Goal: Find specific page/section: Find specific page/section

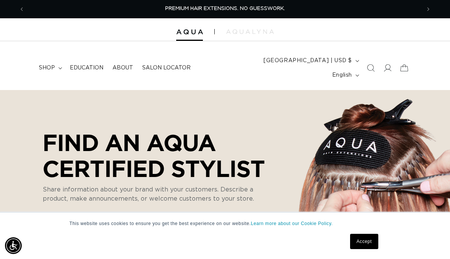
select select "m"
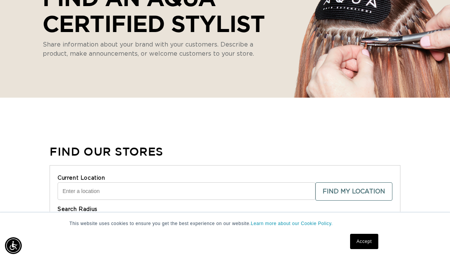
scroll to position [156, 0]
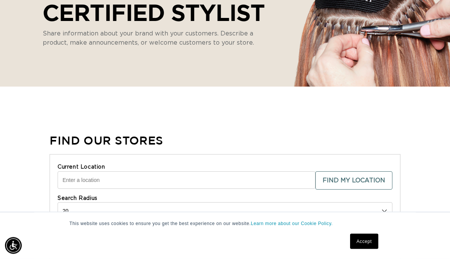
click at [71, 172] on input "Current Location" at bounding box center [187, 181] width 258 height 18
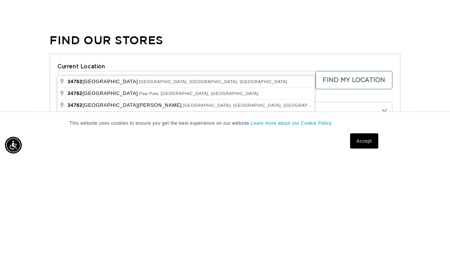
scroll to position [0, 396]
type input "Okahumpka, FL 34762, USA"
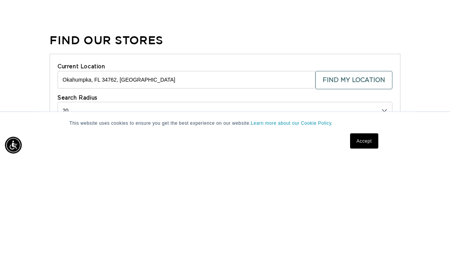
scroll to position [256, 0]
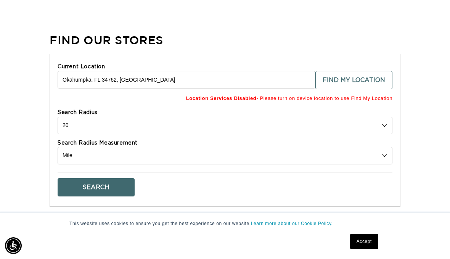
click at [358, 71] on button "Find My Location" at bounding box center [353, 80] width 77 height 18
click at [360, 71] on button "Find My Location" at bounding box center [353, 80] width 77 height 18
click at [385, 117] on select "10 20 30 40 No Limit" at bounding box center [225, 126] width 335 height 18
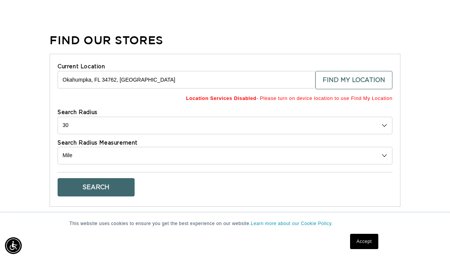
scroll to position [0, 791]
click at [351, 71] on button "Find My Location" at bounding box center [353, 80] width 77 height 18
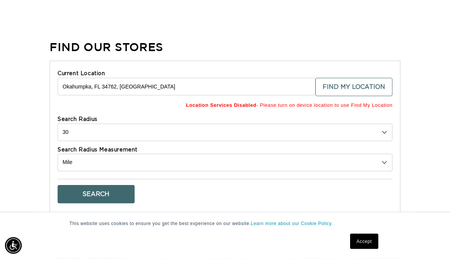
scroll to position [249, 0]
click at [383, 123] on select "10 20 30 40 No Limit" at bounding box center [225, 132] width 335 height 18
select select "0"
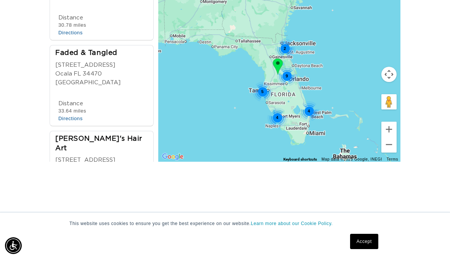
scroll to position [497, 0]
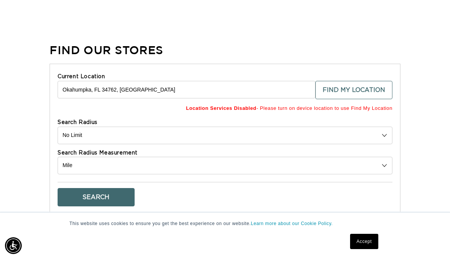
click at [294, 81] on input "Okahumpka, FL 34762, USA" at bounding box center [187, 90] width 258 height 18
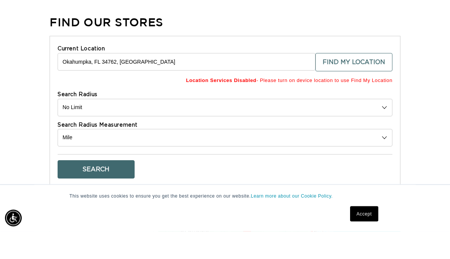
click at [249, 81] on input "Okahumpka, FL 34762, USA" at bounding box center [187, 90] width 258 height 18
click at [260, 81] on input "Okahumpka, FL 34762, USA" at bounding box center [187, 90] width 258 height 18
click at [257, 81] on input "Okahumpka, FL 34762, USA" at bounding box center [187, 90] width 258 height 18
click at [154, 81] on input "Okahumpka, FL 34762, USA" at bounding box center [187, 90] width 258 height 18
click at [147, 81] on input "Okahumpka, FL 34762, USA" at bounding box center [187, 90] width 258 height 18
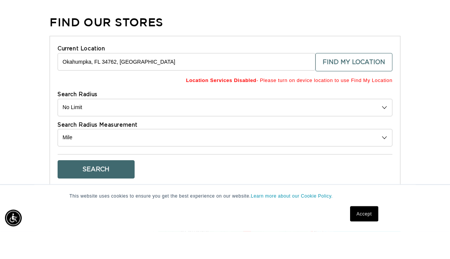
click at [140, 81] on input "Okahumpka, FL 34762, USA" at bounding box center [187, 90] width 258 height 18
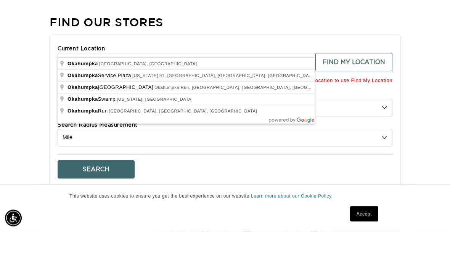
type input "Oka"
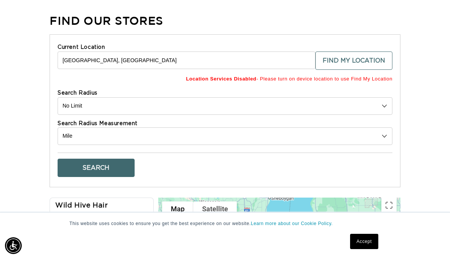
click at [358, 51] on button "Find My Location" at bounding box center [353, 60] width 77 height 18
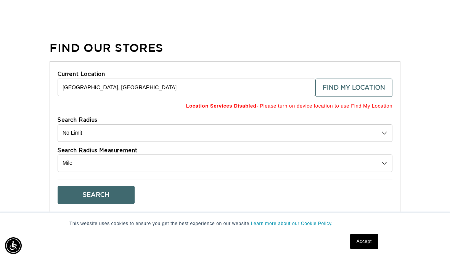
click at [292, 79] on input "Orland Hills, IL 60477, USA" at bounding box center [187, 88] width 258 height 18
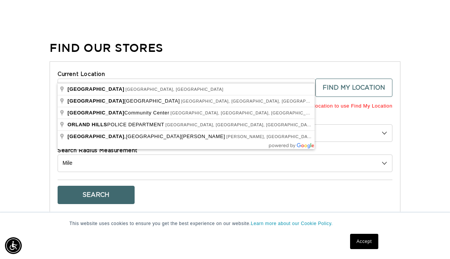
type input "Orland"
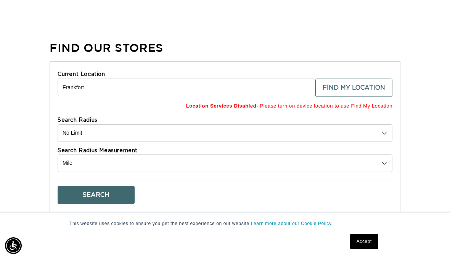
type input "Frankfort, IL, USA"
click at [107, 186] on button "Search" at bounding box center [96, 195] width 77 height 18
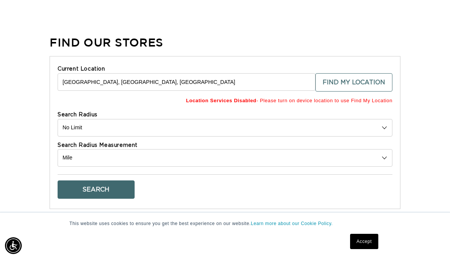
scroll to position [295, 0]
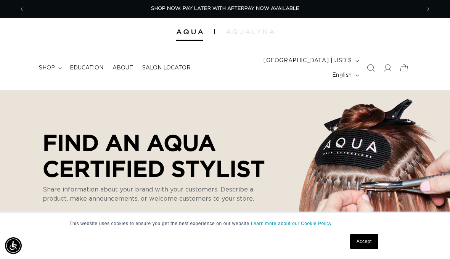
click at [59, 67] on icon at bounding box center [60, 68] width 4 height 2
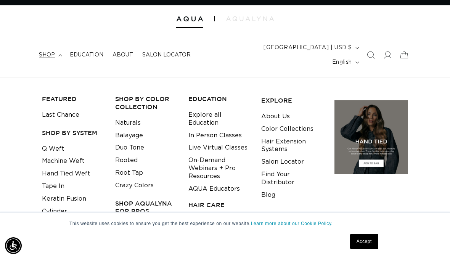
scroll to position [0, 396]
click at [125, 51] on span "About" at bounding box center [122, 54] width 21 height 7
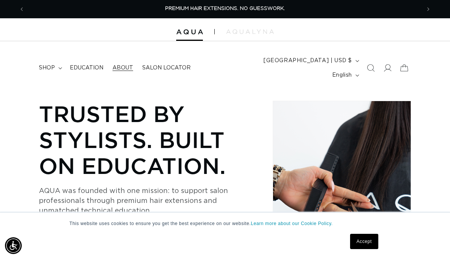
click at [85, 64] on span "Education" at bounding box center [87, 67] width 34 height 7
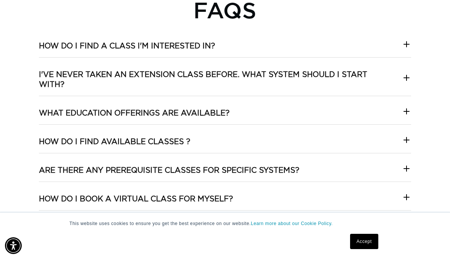
scroll to position [0, 791]
click at [404, 82] on icon at bounding box center [406, 77] width 9 height 9
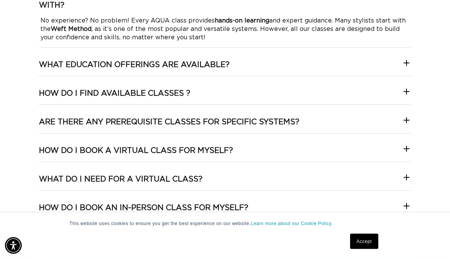
scroll to position [1448, 0]
click at [407, 67] on icon at bounding box center [406, 62] width 9 height 9
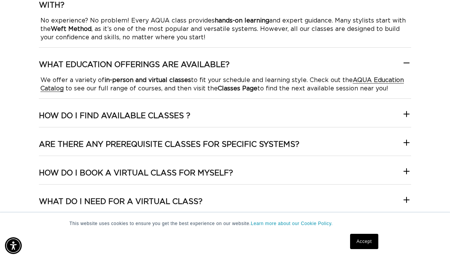
scroll to position [0, 0]
click at [57, 91] on strong "AQUA Education Catalog" at bounding box center [221, 84] width 363 height 14
